Goal: Navigation & Orientation: Find specific page/section

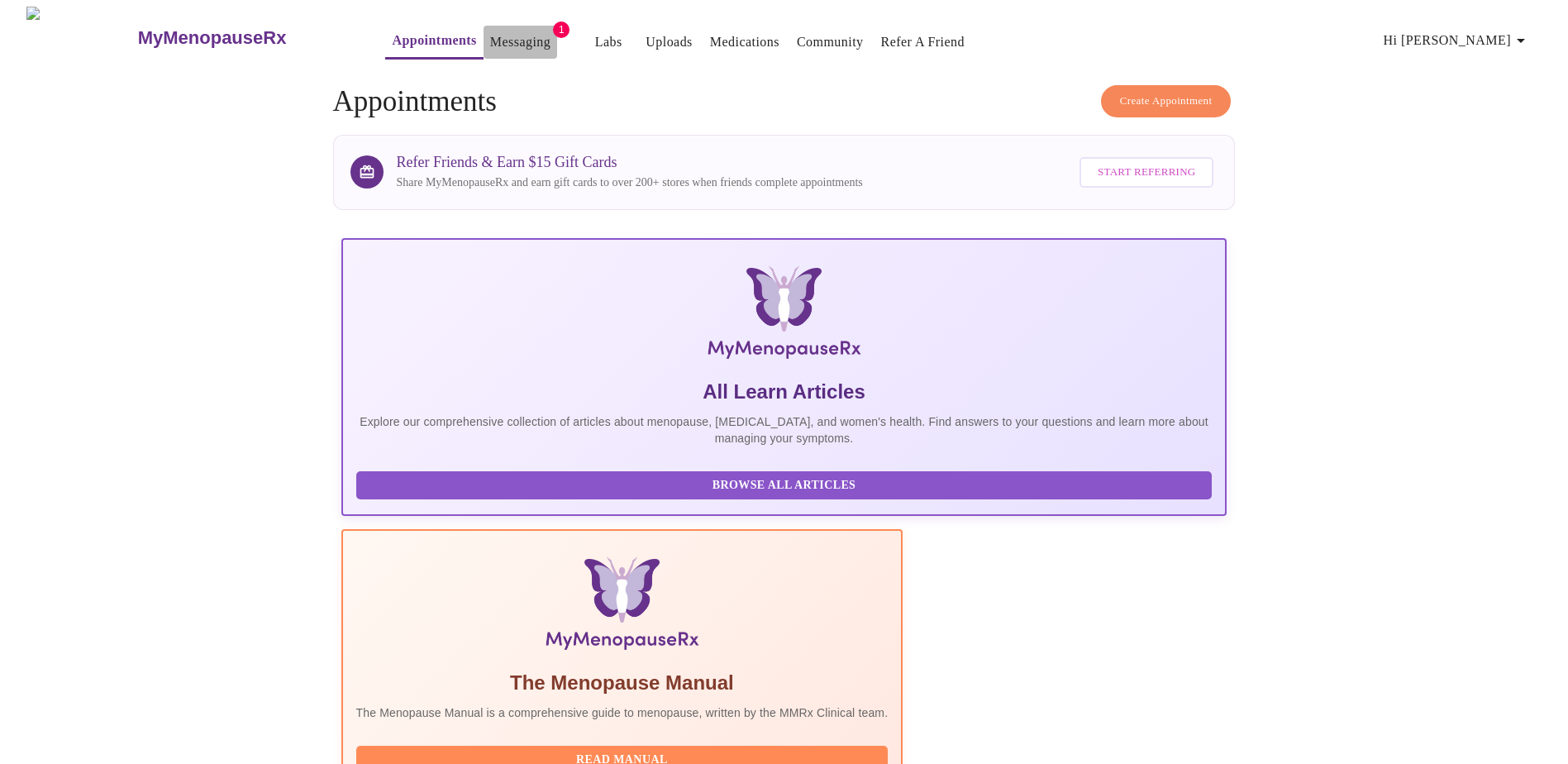
click at [490, 30] on link "Messaging" at bounding box center [520, 42] width 61 height 23
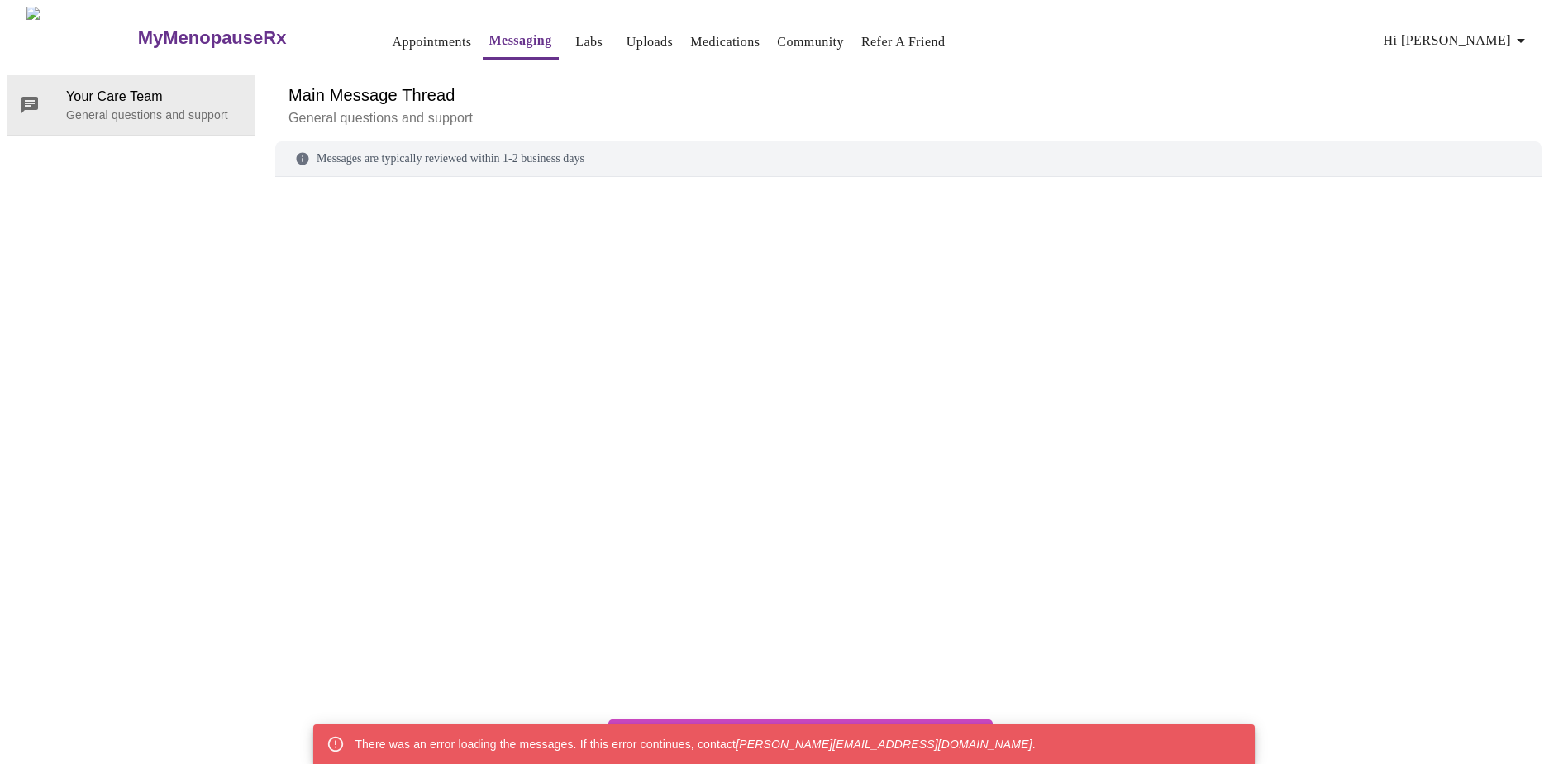
scroll to position [62, 0]
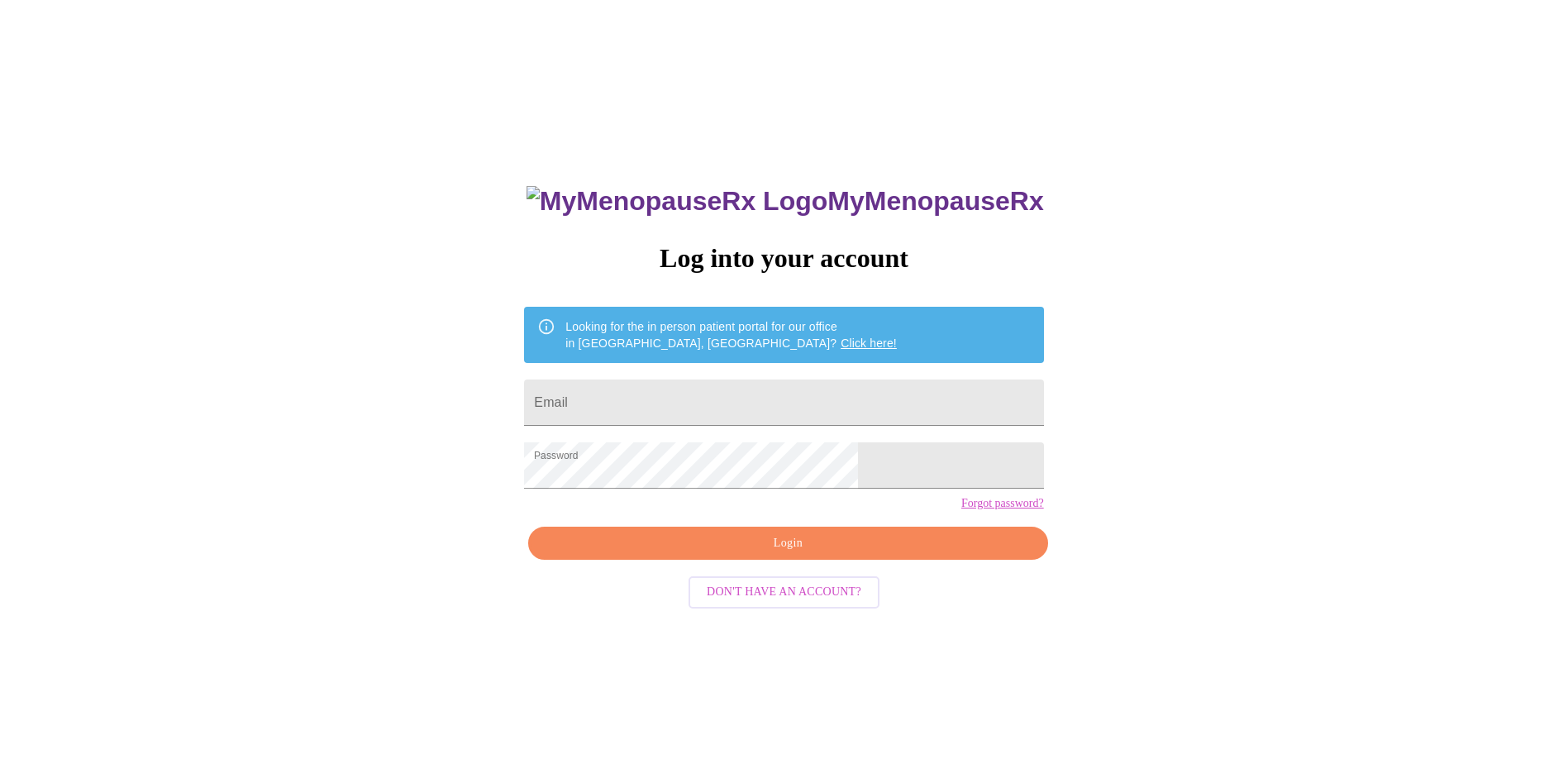
scroll to position [16, 0]
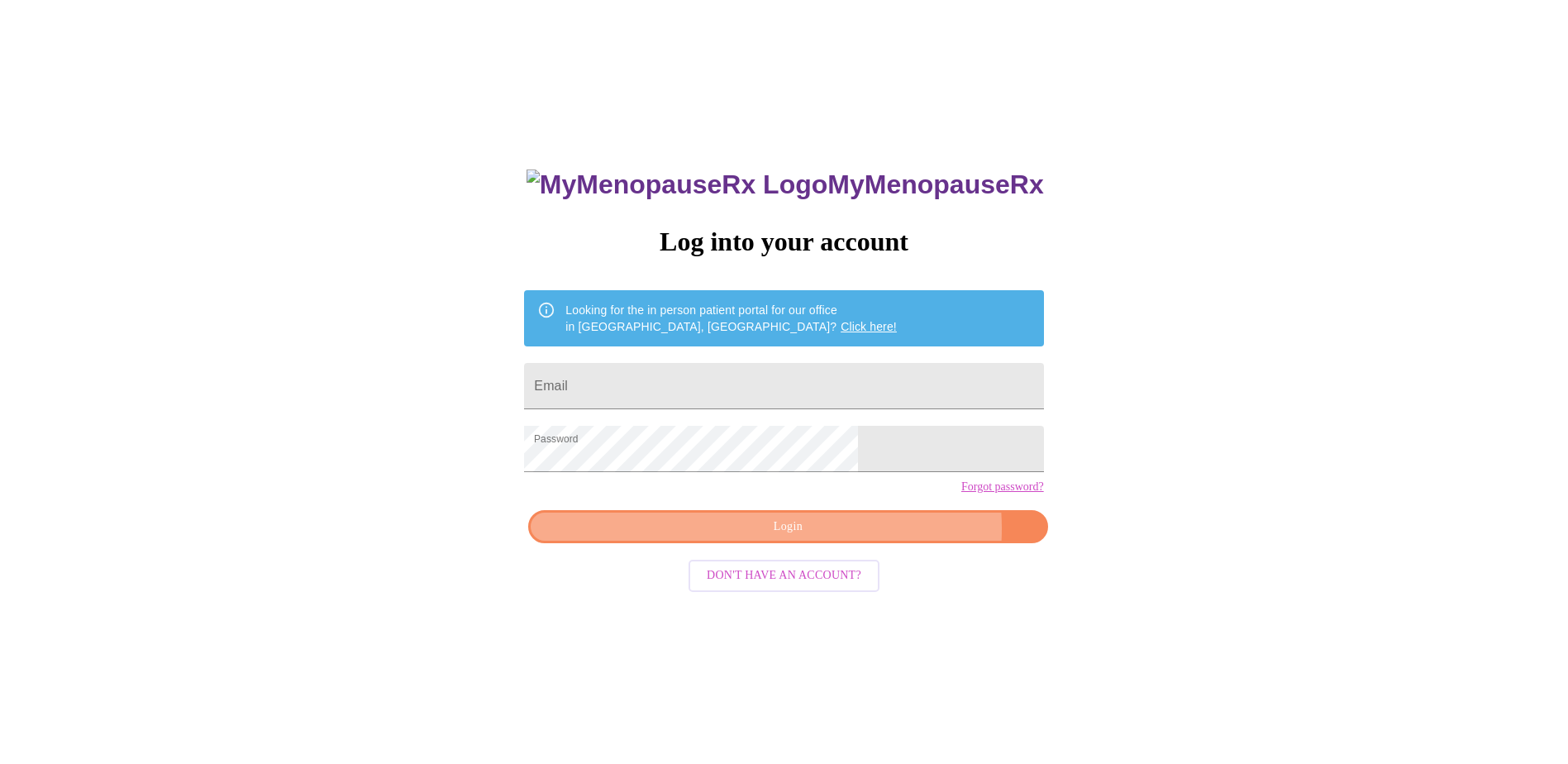
click at [859, 538] on span "Login" at bounding box center [787, 527] width 482 height 21
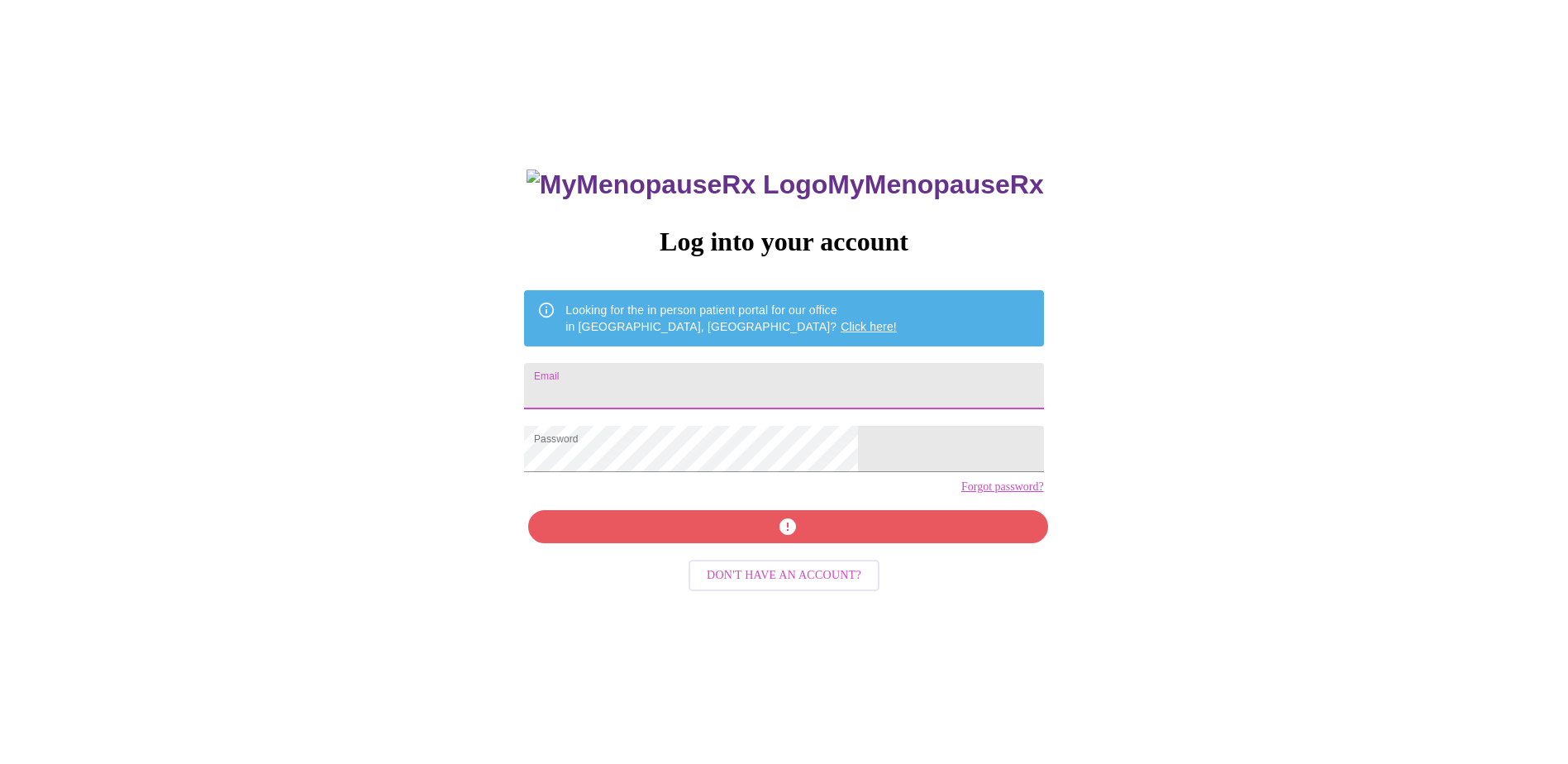
click at [706, 384] on input "Email" at bounding box center [784, 386] width 520 height 47
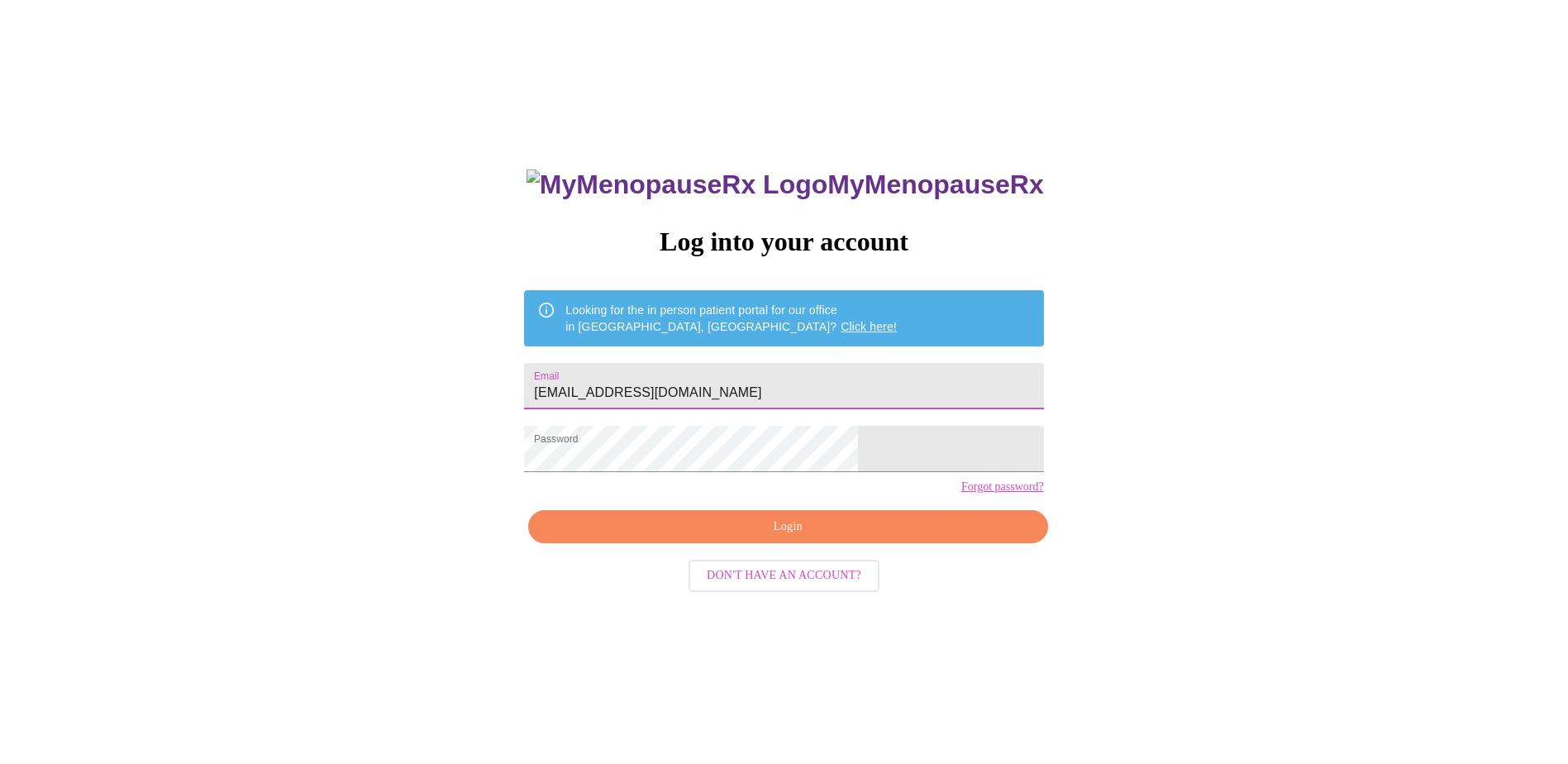
type input "[EMAIL_ADDRESS][DOMAIN_NAME]"
click at [821, 538] on span "Login" at bounding box center [787, 527] width 482 height 21
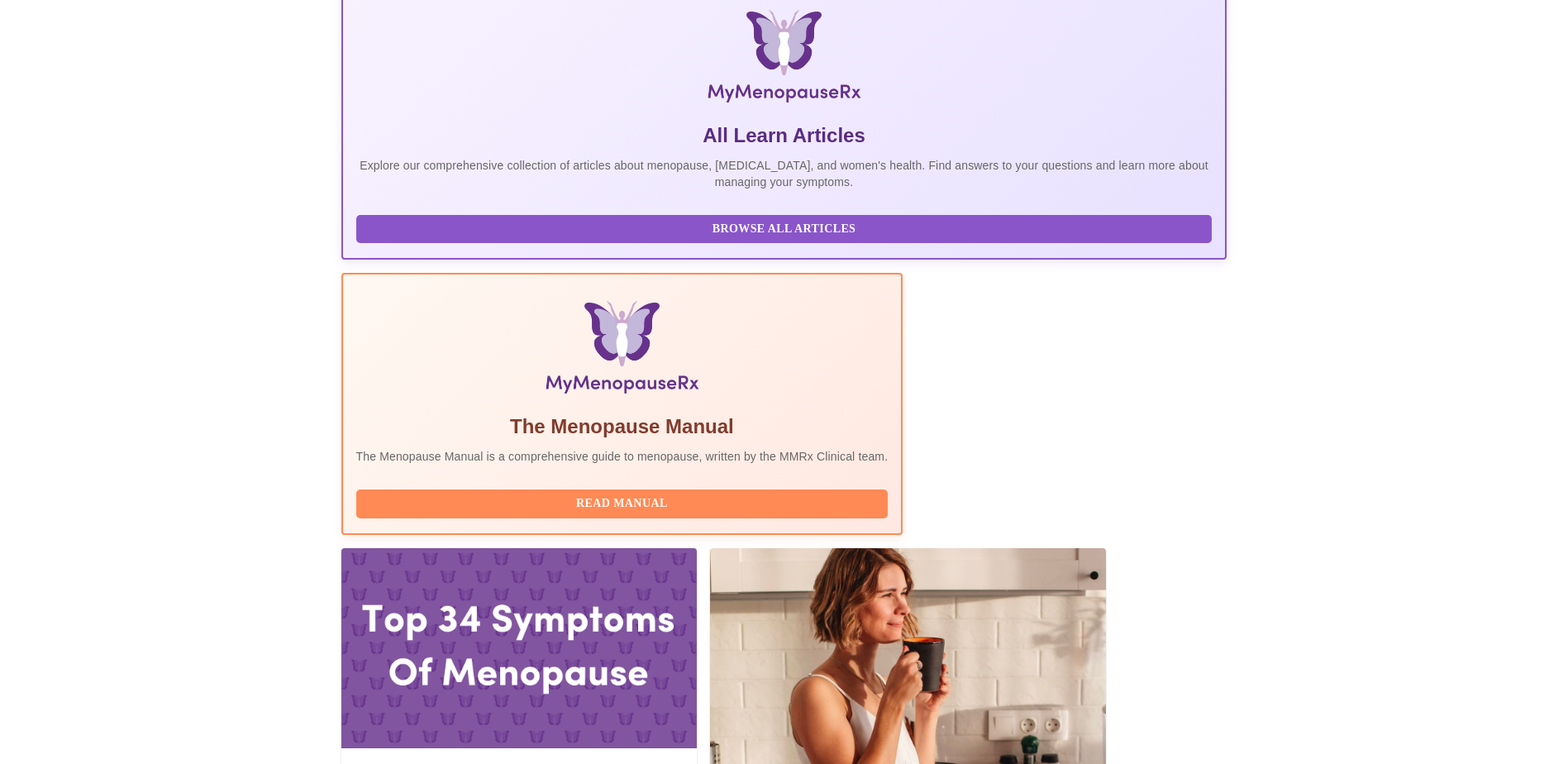
scroll to position [329, 0]
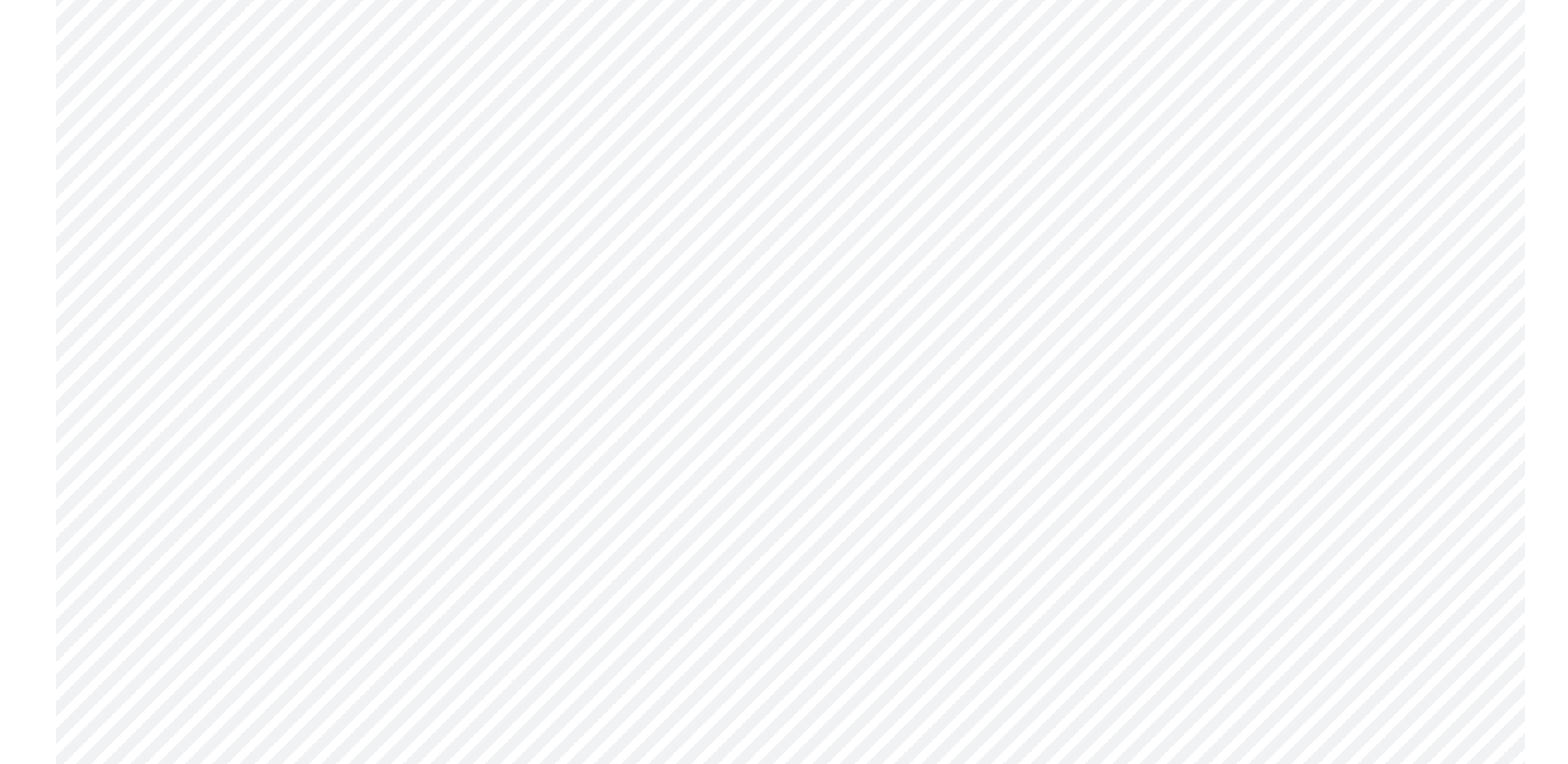
scroll to position [3143, 0]
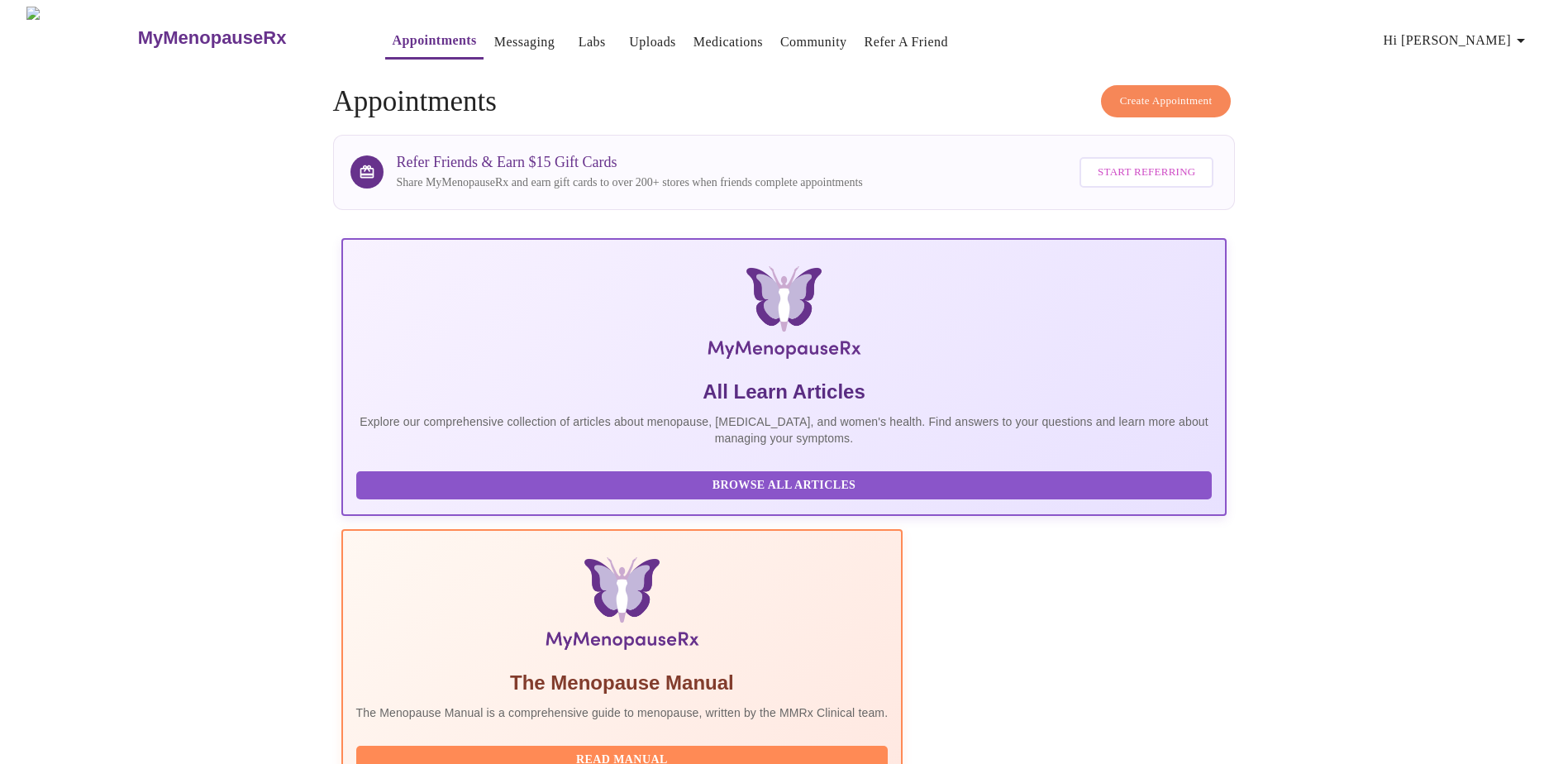
click at [578, 39] on link "Labs" at bounding box center [592, 42] width 28 height 23
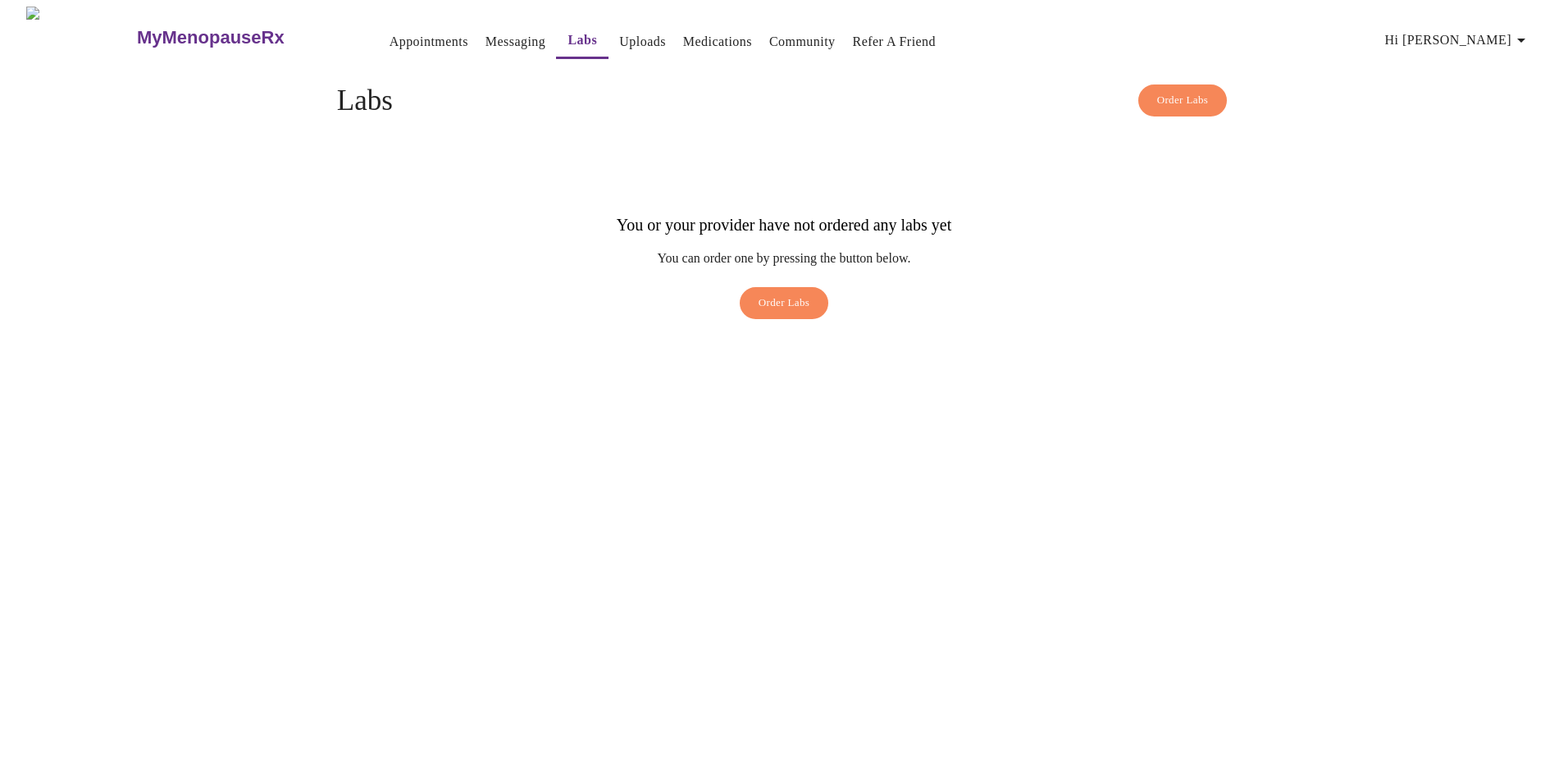
click at [683, 35] on link "Medications" at bounding box center [717, 41] width 69 height 23
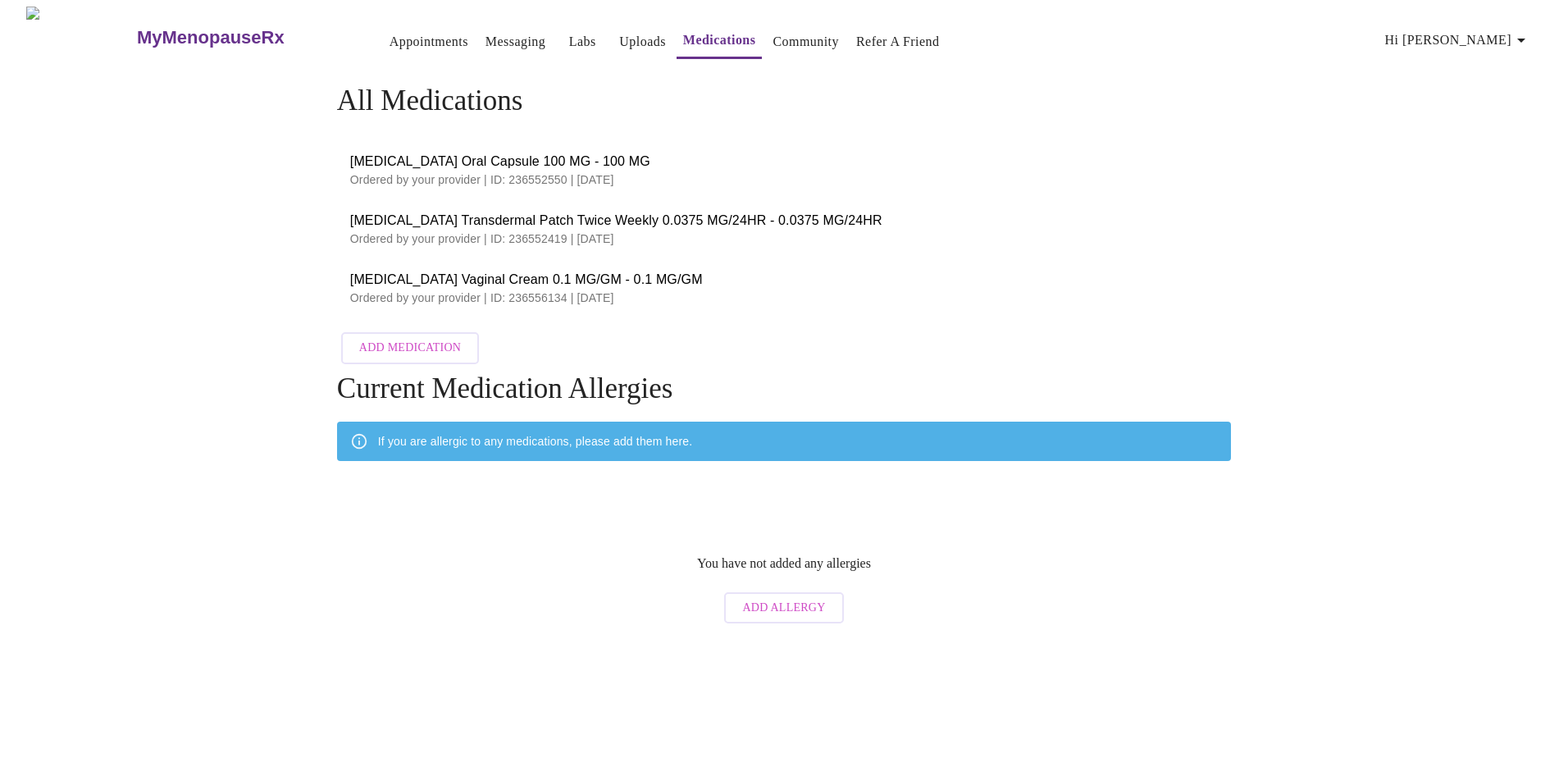
click at [789, 41] on link "Community" at bounding box center [806, 41] width 67 height 23
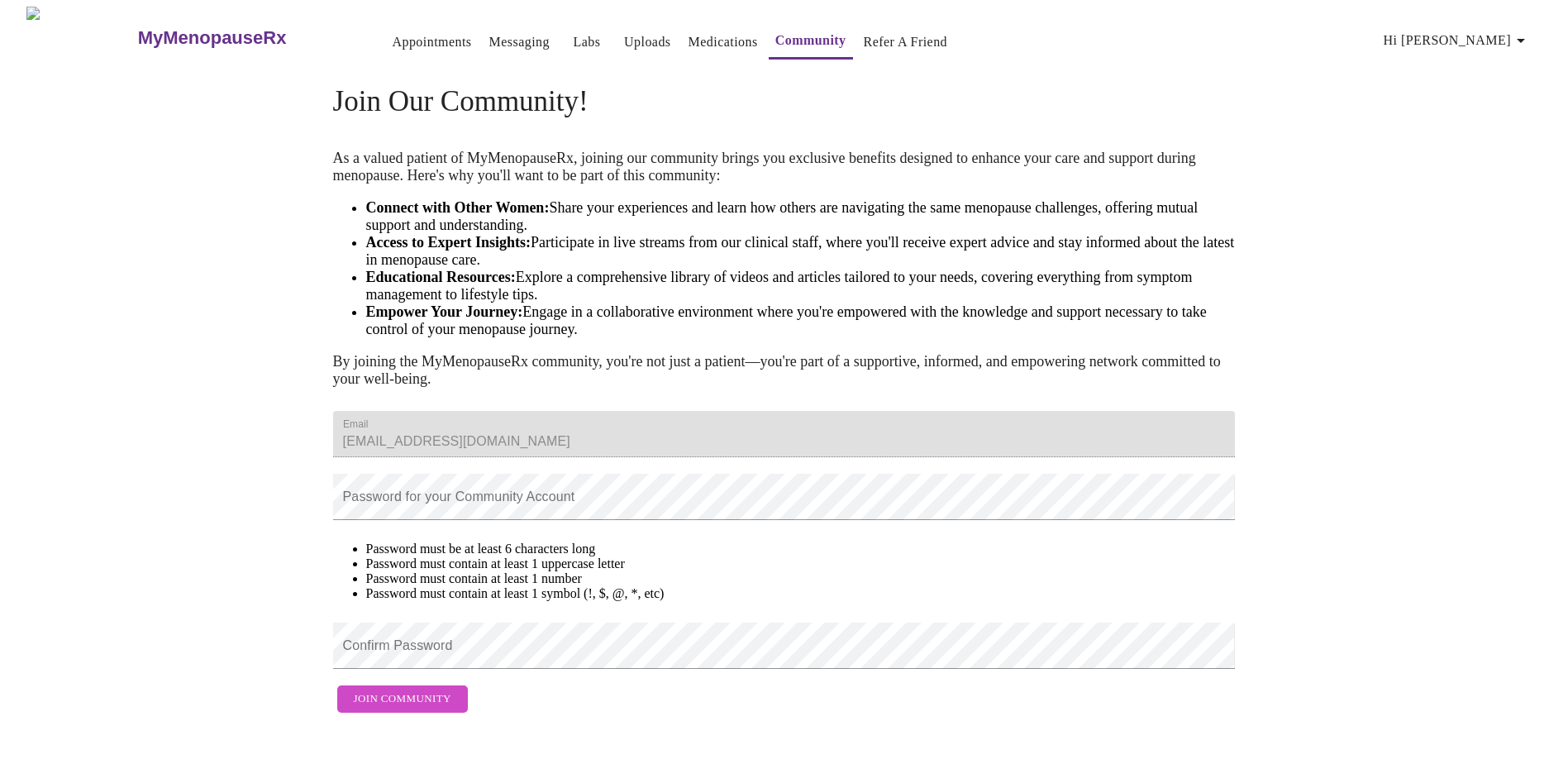
click at [399, 41] on link "Appointments" at bounding box center [432, 42] width 80 height 23
click at [401, 34] on link "Appointments" at bounding box center [432, 42] width 80 height 23
